Goal: Check status: Check status

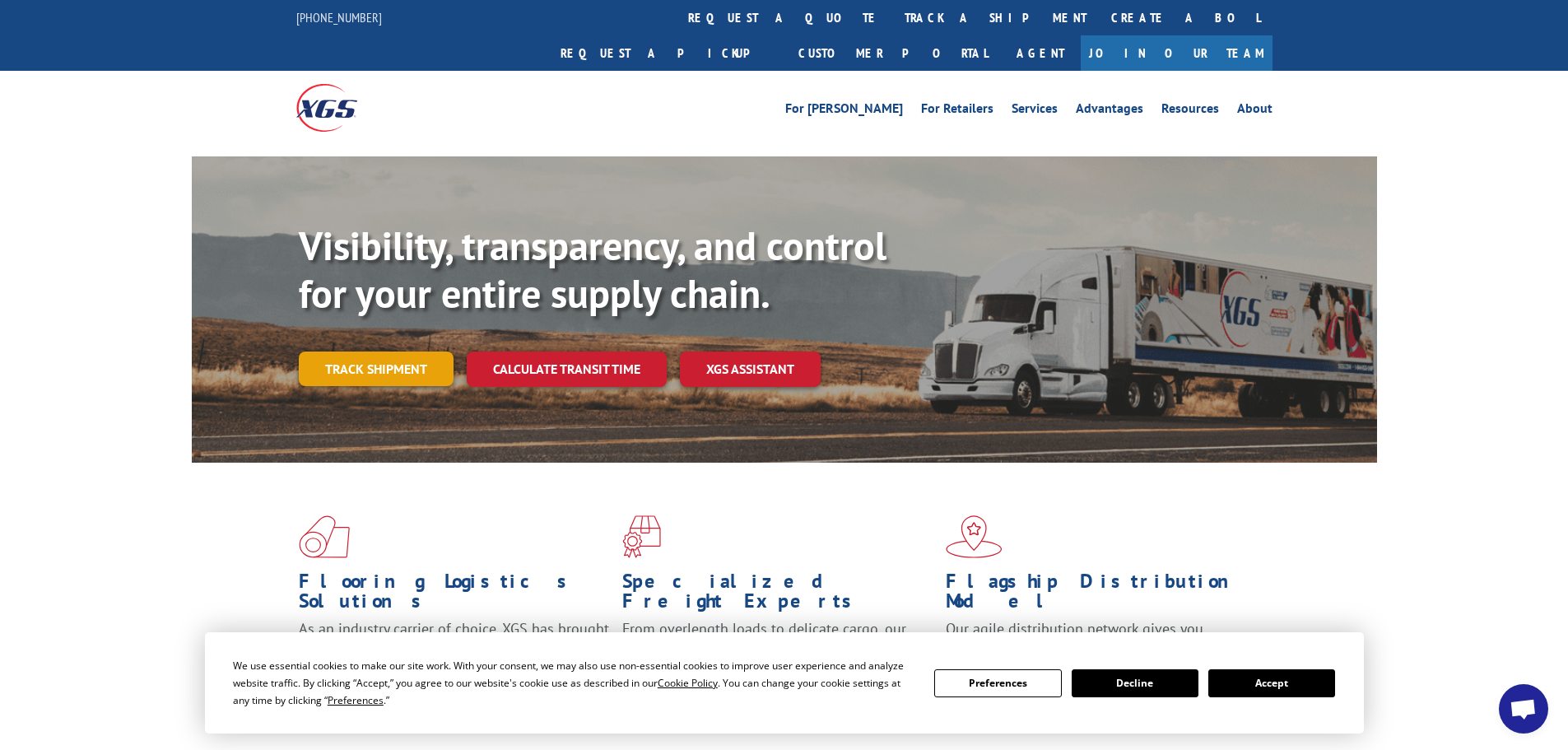
click at [386, 352] on link "Track shipment" at bounding box center [376, 369] width 155 height 35
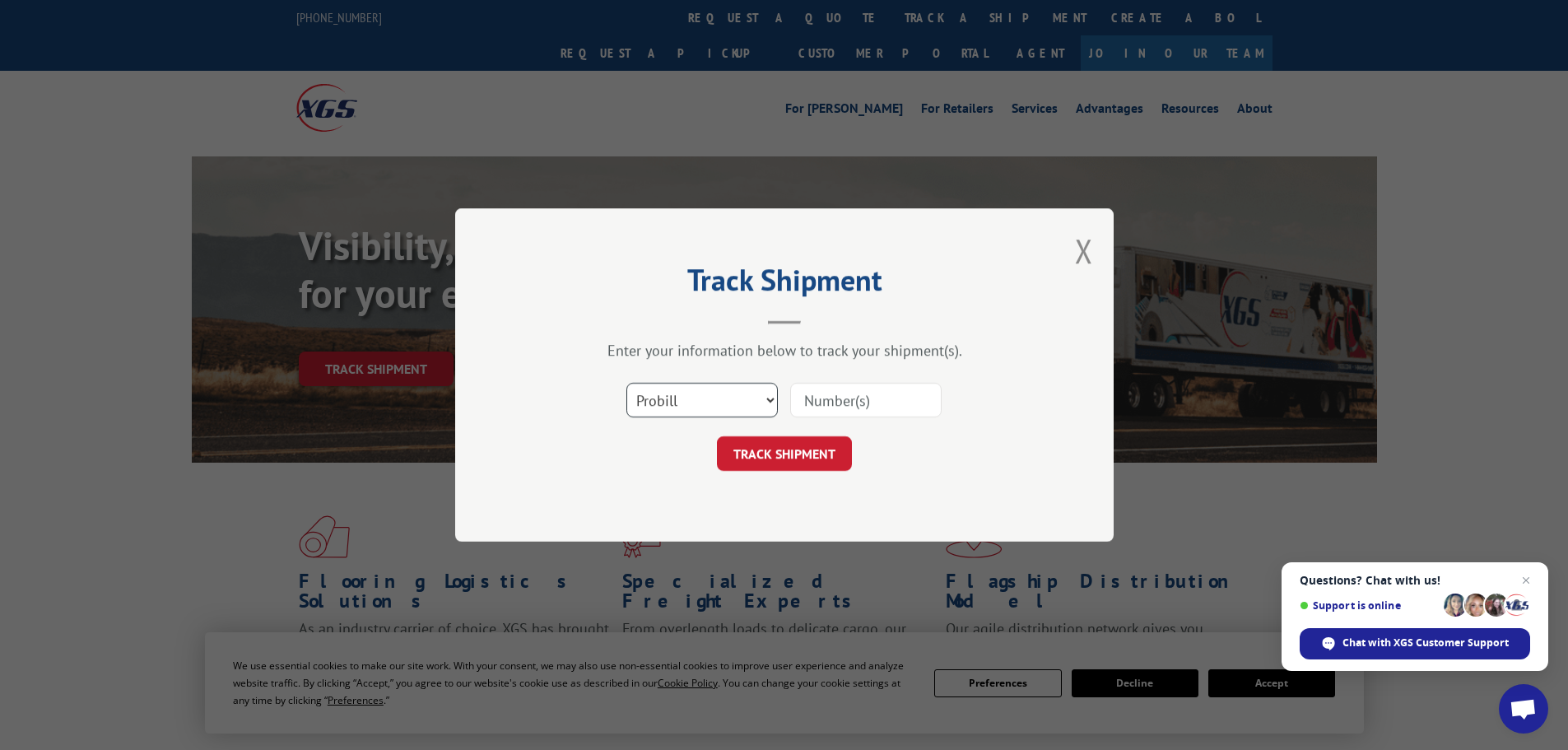
click at [733, 387] on select "Select category... Probill BOL PO" at bounding box center [701, 399] width 152 height 35
select select "po"
click at [626, 382] on select "Select category... Probill BOL PO" at bounding box center [701, 399] width 152 height 35
click at [812, 393] on input at bounding box center [866, 399] width 152 height 35
click at [889, 405] on input at bounding box center [866, 399] width 152 height 35
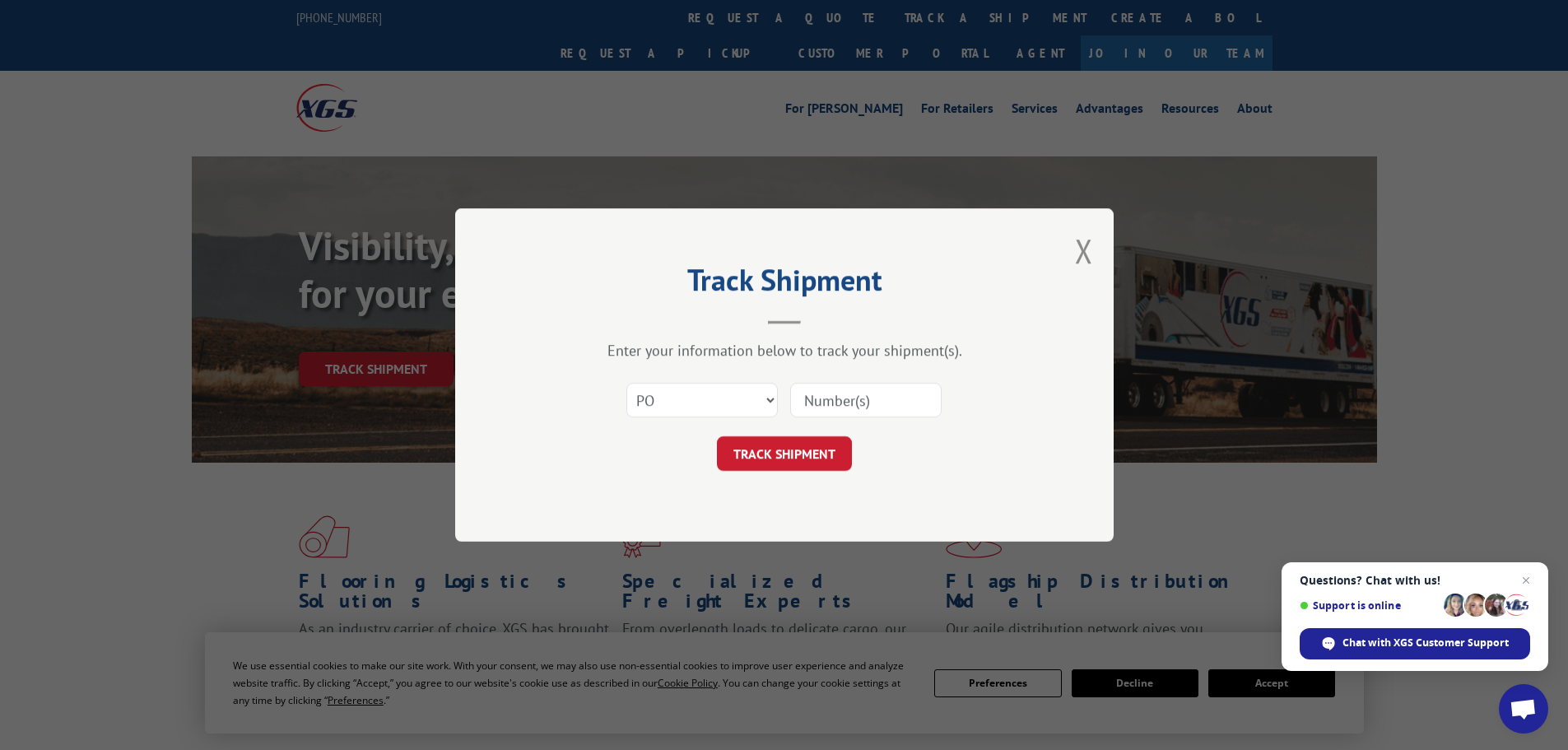
paste input "22533458"
type input "22533458"
click at [820, 465] on button "TRACK SHIPMENT" at bounding box center [784, 453] width 135 height 35
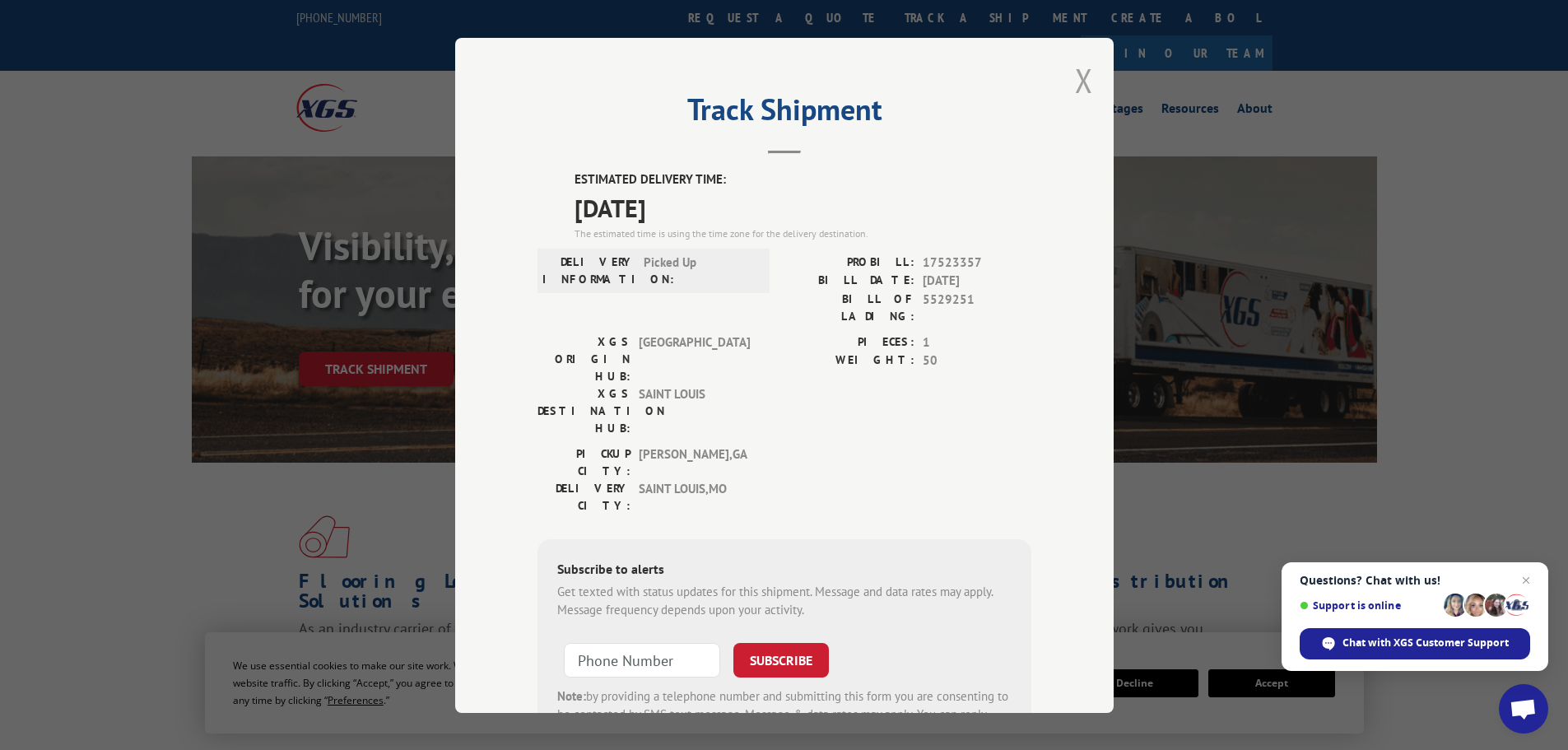
click at [1083, 85] on button "Close modal" at bounding box center [1084, 80] width 18 height 44
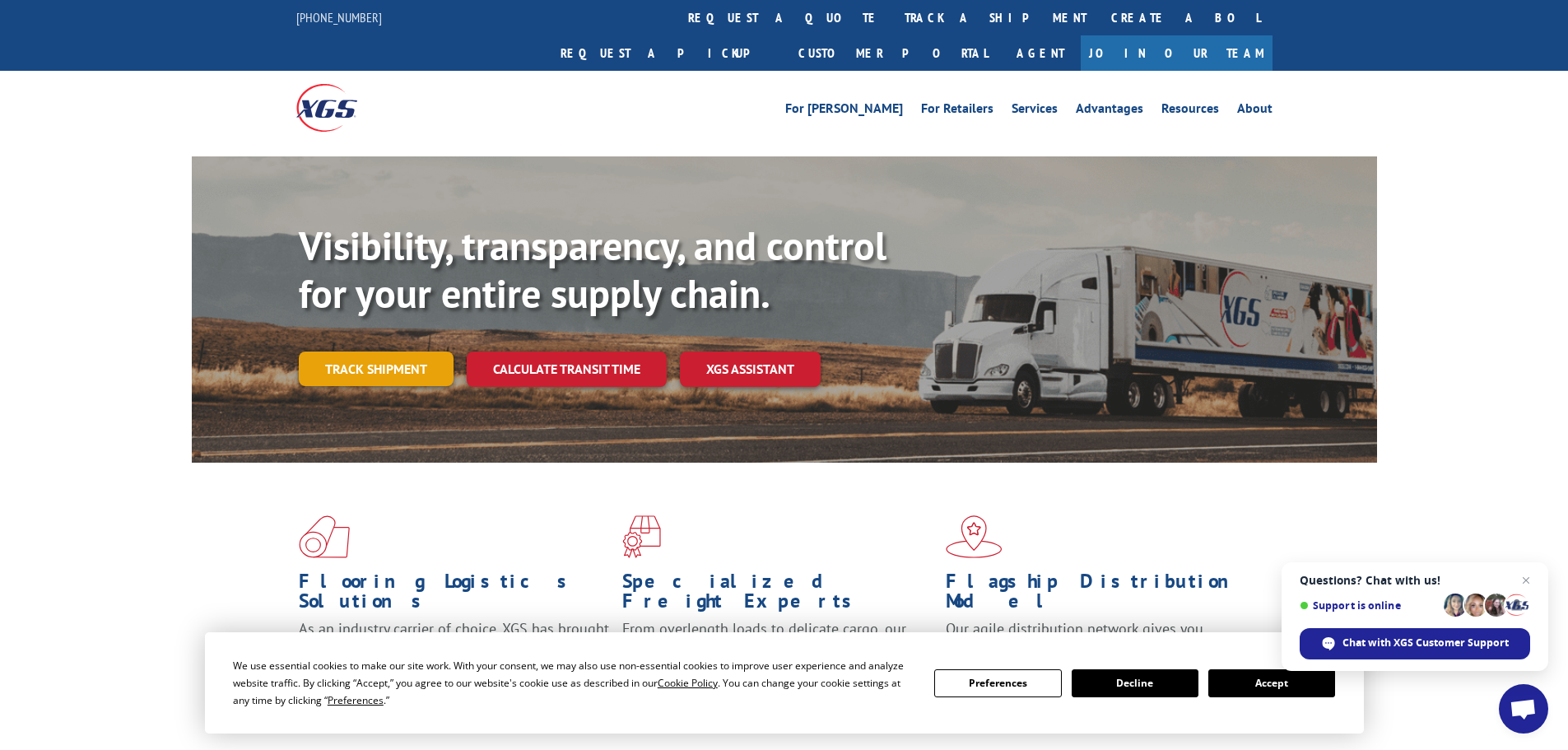
click at [361, 352] on link "Track shipment" at bounding box center [376, 369] width 155 height 35
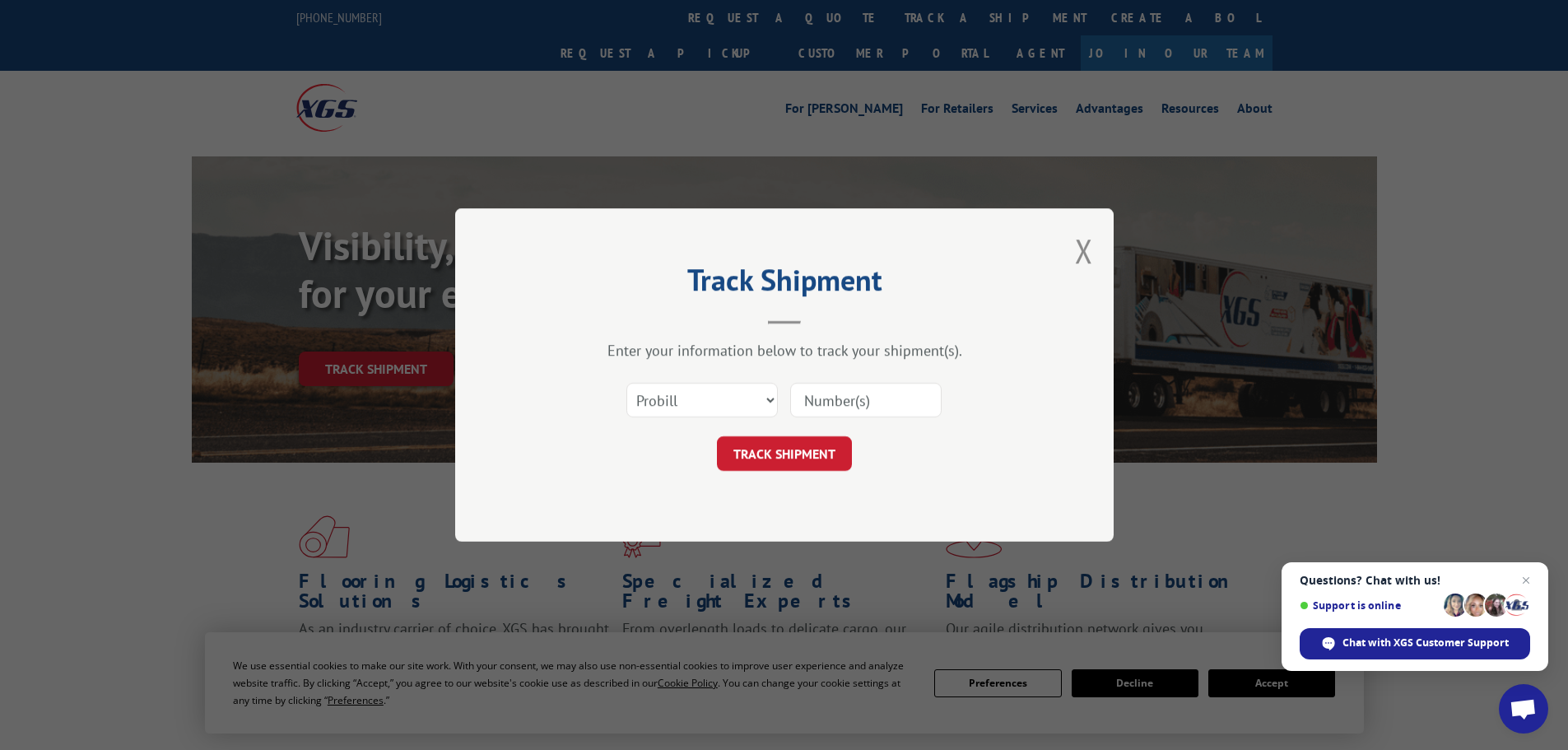
drag, startPoint x: 707, startPoint y: 373, endPoint x: 725, endPoint y: 431, distance: 60.7
click at [712, 393] on div "Select category... Probill BOL PO" at bounding box center [784, 399] width 494 height 54
click at [723, 402] on select "Select category... Probill BOL PO" at bounding box center [701, 399] width 152 height 35
select select "po"
click at [626, 382] on select "Select category... Probill BOL PO" at bounding box center [701, 399] width 152 height 35
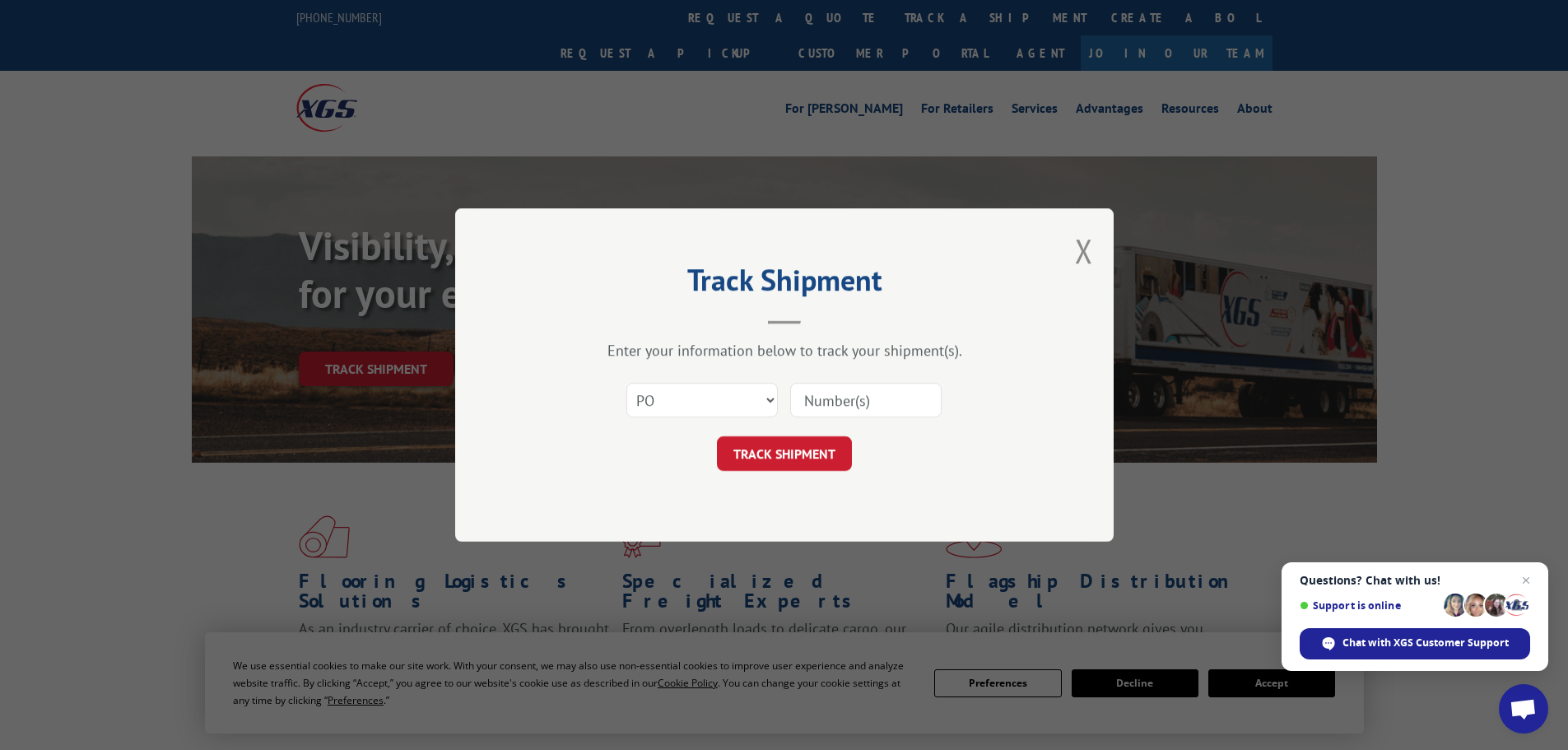
paste input "22533458"
type input "22533458"
click at [796, 479] on div "Track Shipment Enter your information below to track your shipment(s). Select c…" at bounding box center [784, 375] width 659 height 334
click at [790, 460] on button "TRACK SHIPMENT" at bounding box center [784, 453] width 135 height 35
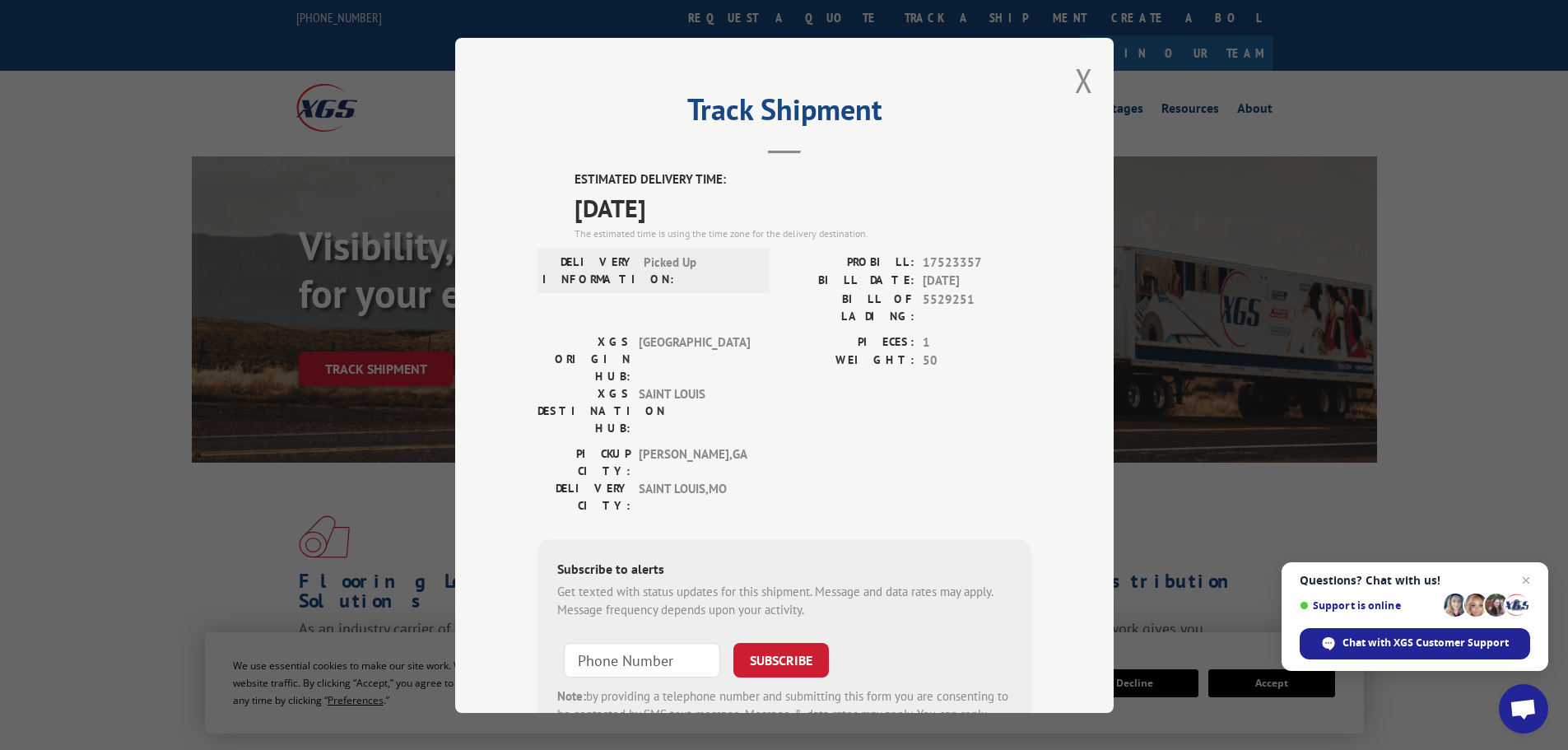
click at [1067, 79] on div "Track Shipment ESTIMATED DELIVERY TIME: [DATE] The estimated time is using the …" at bounding box center [784, 375] width 659 height 675
